Goal: Obtain resource: Download file/media

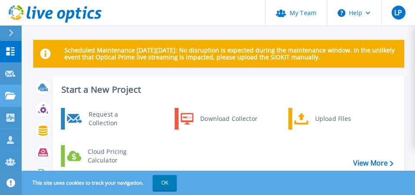
click at [6, 96] on icon at bounding box center [10, 95] width 10 height 7
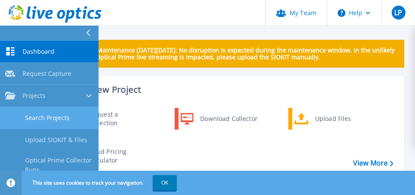
click at [36, 117] on link "Search Projects" at bounding box center [49, 118] width 99 height 22
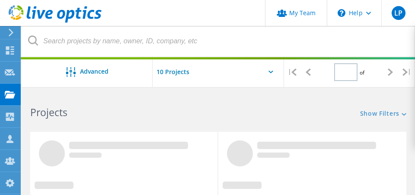
type input "1"
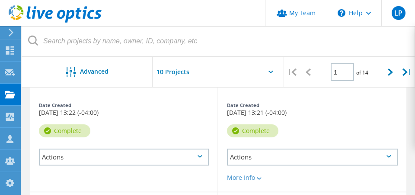
scroll to position [664, 0]
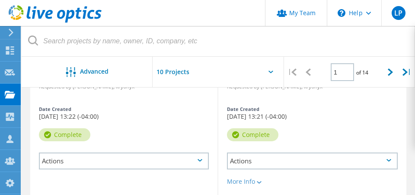
click at [320, 152] on div "Actions" at bounding box center [312, 160] width 171 height 17
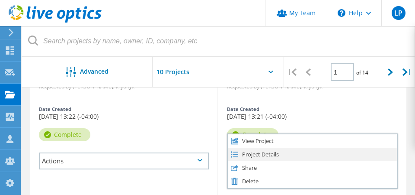
click at [257, 149] on div "Project Details" at bounding box center [312, 153] width 169 height 13
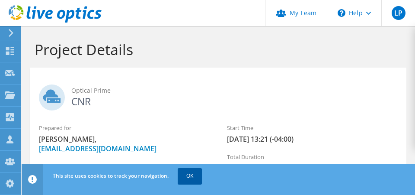
click at [191, 176] on link "OK" at bounding box center [190, 176] width 24 height 16
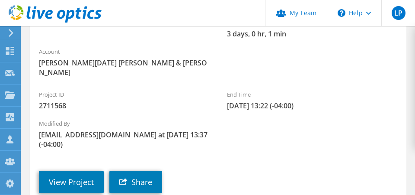
scroll to position [192, 0]
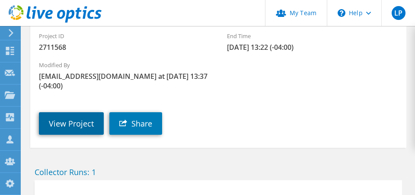
click at [66, 112] on link "View Project" at bounding box center [71, 123] width 65 height 22
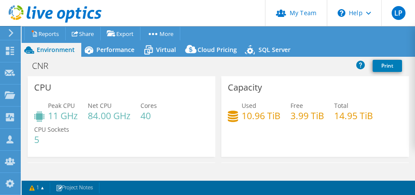
select select "USD"
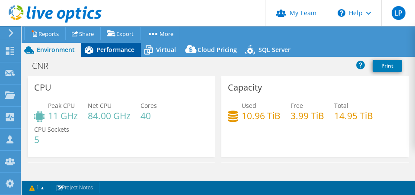
click at [109, 50] on span "Performance" at bounding box center [115, 49] width 38 height 8
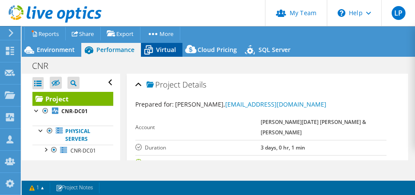
click at [164, 53] on span "Virtual" at bounding box center [166, 49] width 20 height 8
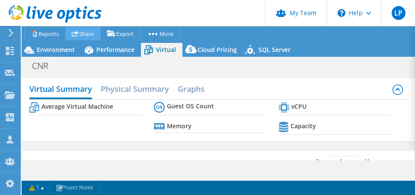
click at [89, 35] on link "Share" at bounding box center [82, 33] width 35 height 13
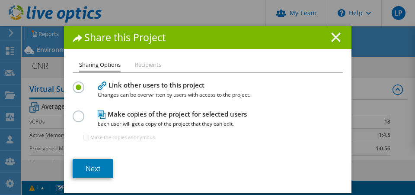
click at [334, 39] on line at bounding box center [336, 37] width 9 height 9
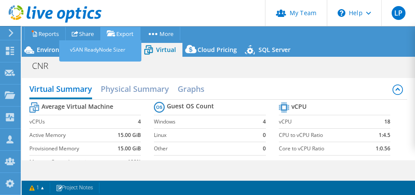
click at [121, 34] on link "Export" at bounding box center [120, 33] width 40 height 13
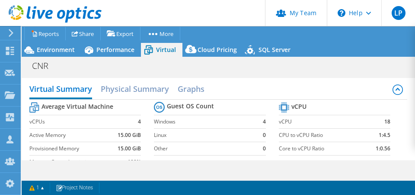
click at [188, 101] on th "Guest OS Count" at bounding box center [184, 106] width 60 height 15
click at [47, 34] on link "Reports" at bounding box center [45, 33] width 42 height 13
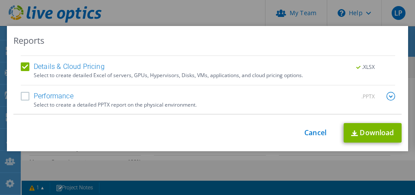
scroll to position [70, 0]
click at [25, 95] on label "Performance" at bounding box center [47, 96] width 53 height 9
click at [0, 0] on input "Performance" at bounding box center [0, 0] width 0 height 0
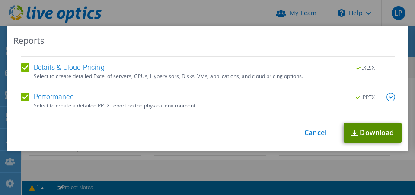
click at [380, 134] on link "Download" at bounding box center [373, 132] width 58 height 19
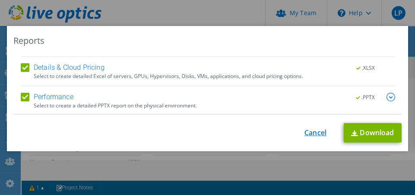
click at [312, 133] on link "Cancel" at bounding box center [315, 132] width 22 height 8
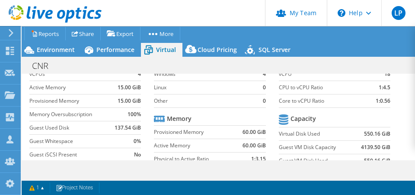
scroll to position [15, 0]
